Goal: Consume media (video, audio)

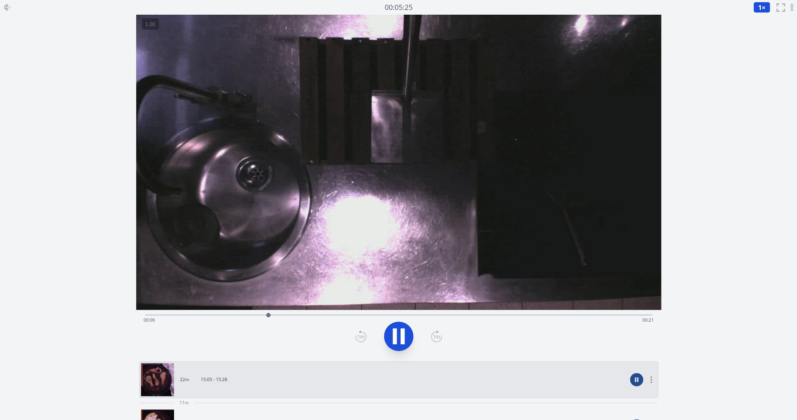
click at [402, 334] on icon at bounding box center [402, 336] width 4 height 16
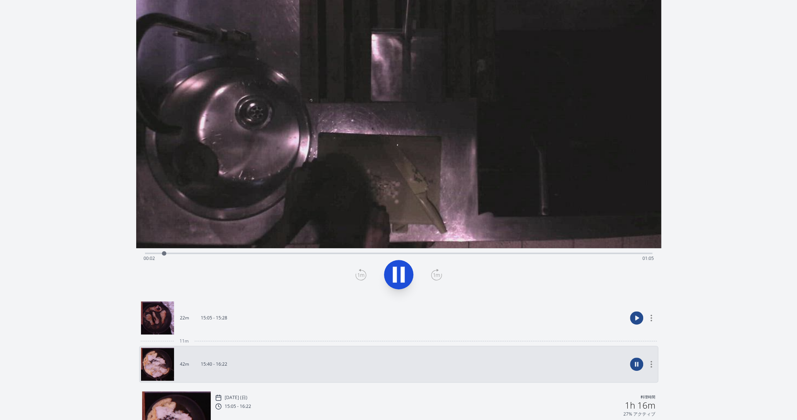
scroll to position [67, 0]
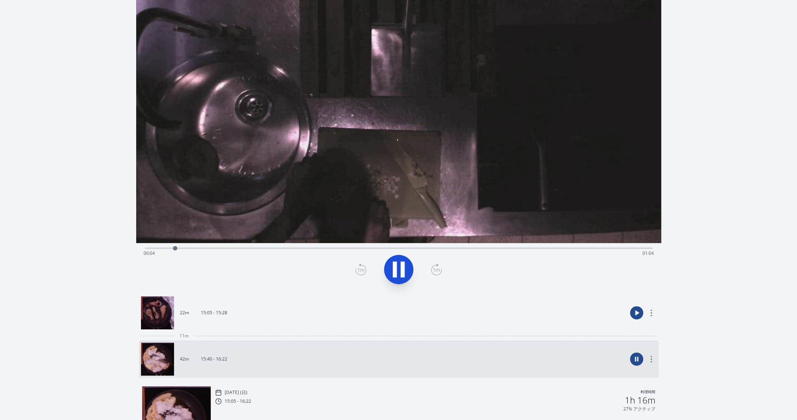
click at [393, 278] on icon at bounding box center [398, 269] width 21 height 21
click at [355, 313] on link "22m 15:05 - 15:28" at bounding box center [384, 312] width 486 height 33
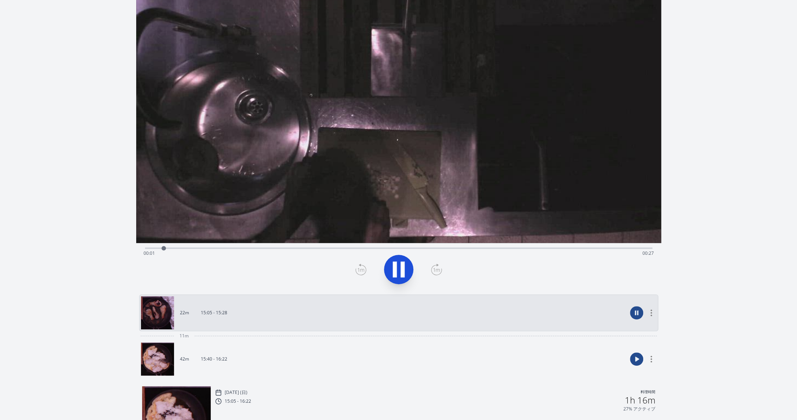
click at [319, 362] on link "42m 15:40 - 16:22" at bounding box center [384, 358] width 486 height 33
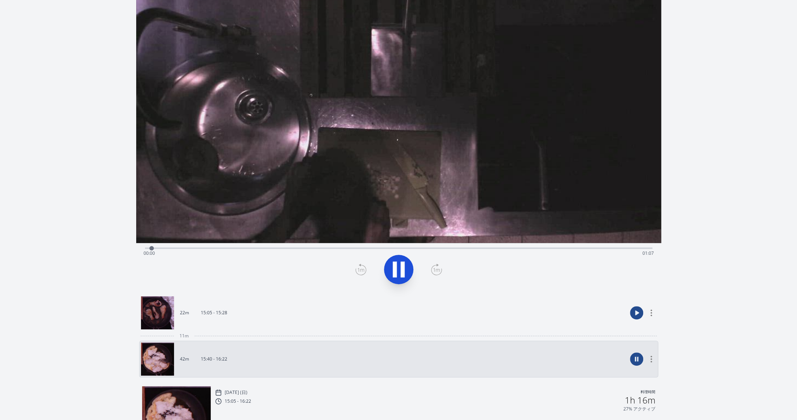
click at [394, 257] on button at bounding box center [398, 269] width 29 height 29
drag, startPoint x: 168, startPoint y: 247, endPoint x: 101, endPoint y: 251, distance: 67.3
click at [101, 251] on div "録音を消去しますか？ 一度消去したものは元に戻せません。 戻る 消去する 00:00:00 1 × 0.25× 0.5× 1× 1.5× 2× fullscr…" at bounding box center [398, 209] width 797 height 553
click at [393, 266] on icon at bounding box center [395, 270] width 4 height 16
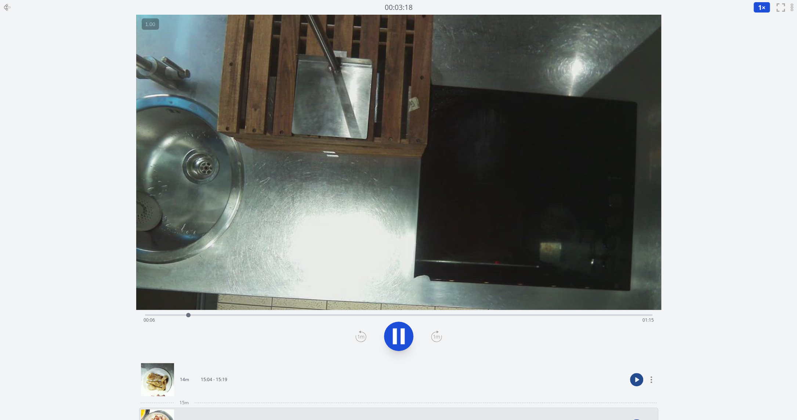
click at [399, 342] on icon at bounding box center [398, 336] width 21 height 21
click at [399, 343] on icon at bounding box center [398, 336] width 21 height 21
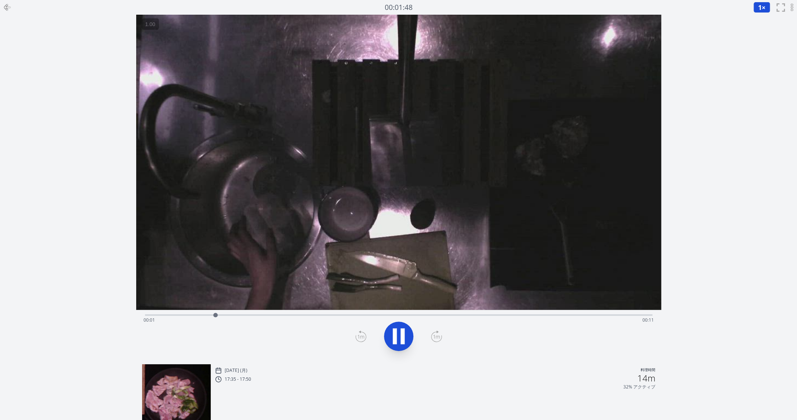
click at [391, 339] on icon at bounding box center [398, 336] width 21 height 21
click at [203, 312] on div "Time elapsed: 00:06 Time remaining: 00:07" at bounding box center [398, 314] width 507 height 9
click at [192, 311] on div "Time elapsed: 00:01 Time remaining: 00:11" at bounding box center [398, 314] width 507 height 9
click at [408, 336] on icon at bounding box center [398, 336] width 21 height 21
click at [210, 314] on div "Time elapsed: 00:02 Time remaining: 00:11" at bounding box center [398, 314] width 507 height 9
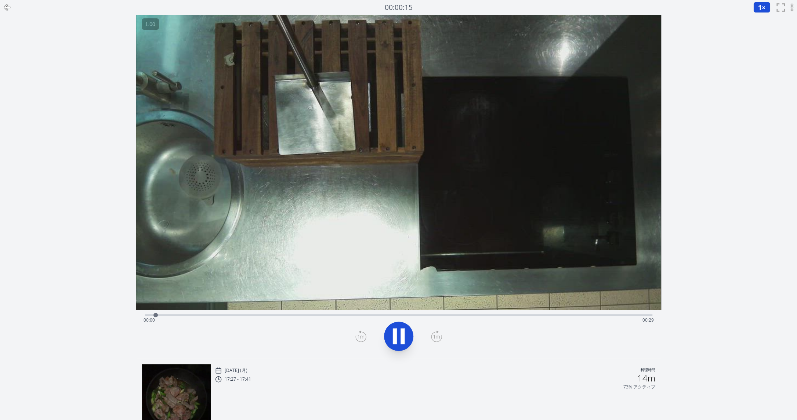
click at [400, 335] on icon at bounding box center [398, 336] width 21 height 21
click at [346, 316] on div "Time elapsed: 00:02 Time remaining: 00:27" at bounding box center [398, 320] width 510 height 12
click at [395, 338] on icon at bounding box center [395, 336] width 4 height 16
click at [394, 334] on icon at bounding box center [399, 335] width 12 height 15
click at [394, 334] on icon at bounding box center [395, 336] width 4 height 16
